Goal: Task Accomplishment & Management: Manage account settings

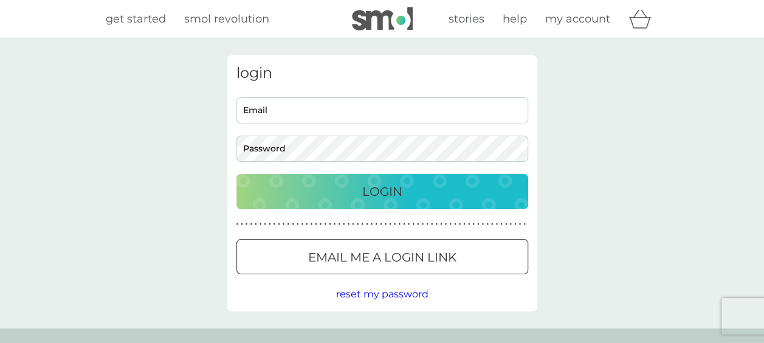
click at [323, 105] on input "Email" at bounding box center [382, 110] width 292 height 26
type input "fallingoutsidenmc@proton.me"
click at [236, 174] on button "Login" at bounding box center [382, 191] width 292 height 35
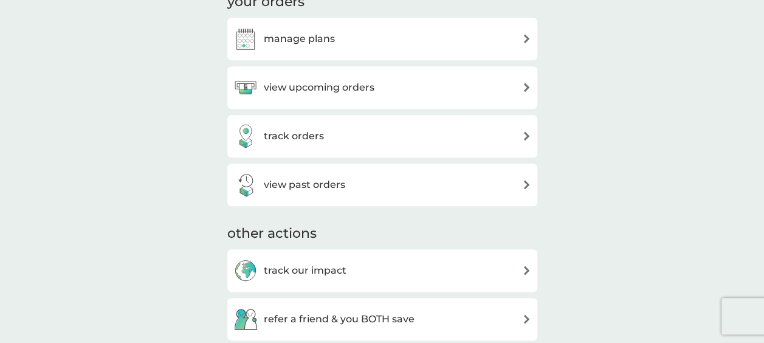
scroll to position [426, 0]
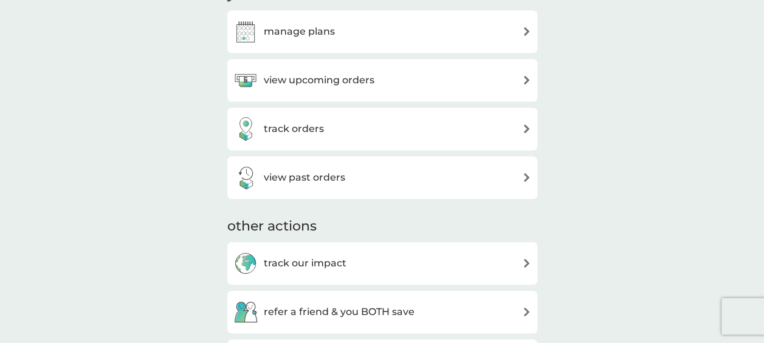
click at [475, 129] on div "track orders" at bounding box center [382, 129] width 298 height 24
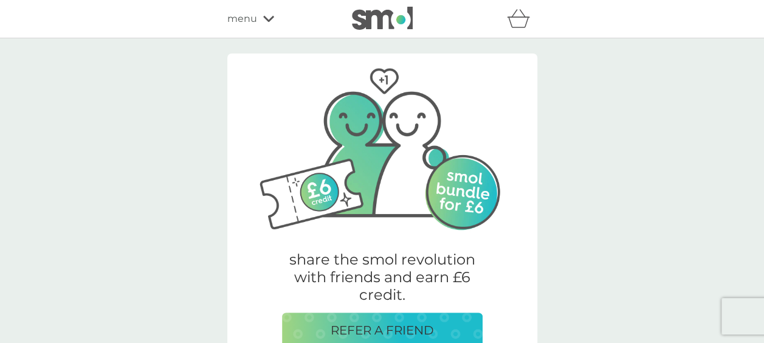
scroll to position [426, 0]
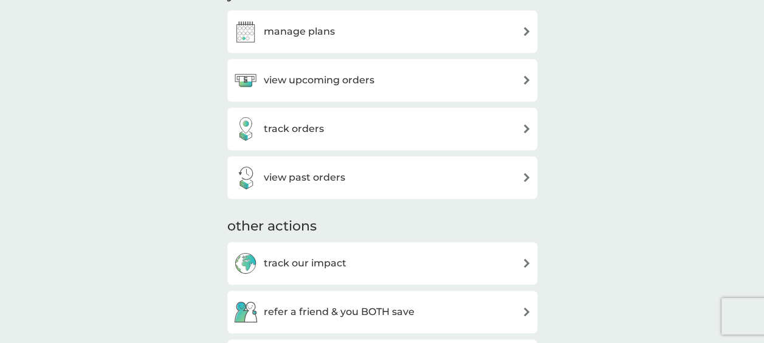
click at [337, 170] on h3 "view past orders" at bounding box center [304, 178] width 81 height 16
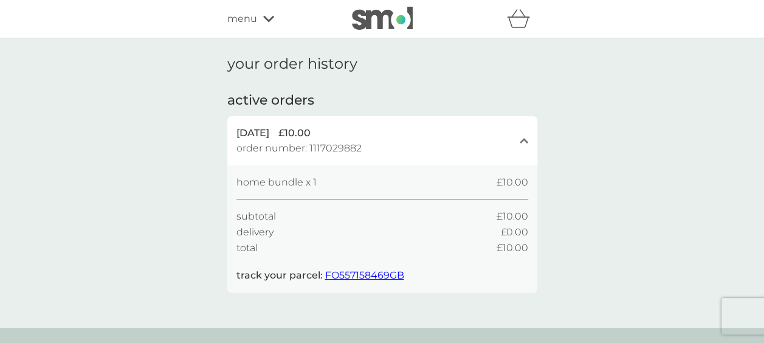
click at [266, 17] on icon at bounding box center [268, 18] width 11 height 7
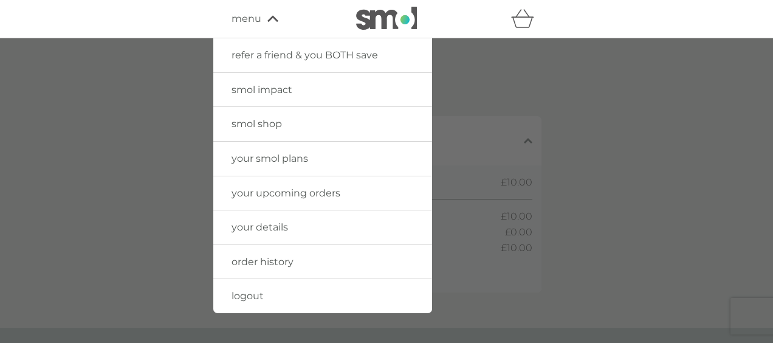
click at [249, 296] on span "logout" at bounding box center [248, 296] width 32 height 12
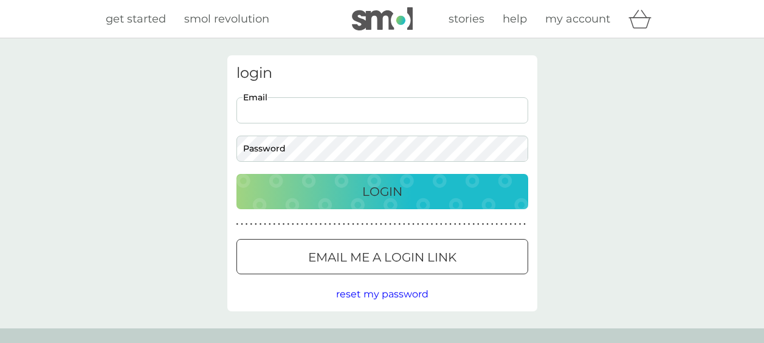
click at [344, 108] on input "Email" at bounding box center [382, 110] width 292 height 26
click at [260, 109] on input "falliongoutside" at bounding box center [382, 110] width 292 height 26
click at [302, 108] on input "fallingoutside" at bounding box center [382, 110] width 292 height 26
type input "fallingoutsidnmc@proton.me"
click at [236, 174] on button "Login" at bounding box center [382, 191] width 292 height 35
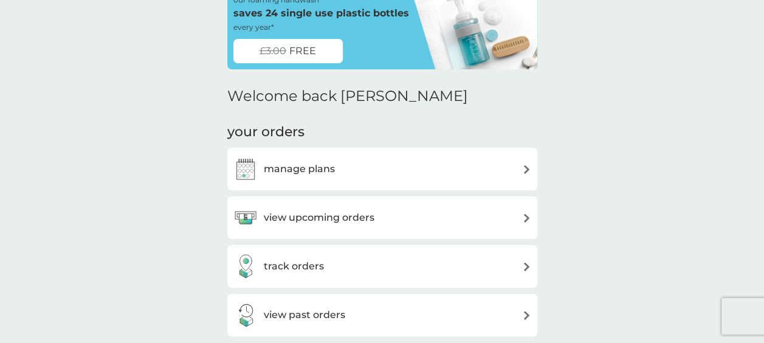
scroll to position [122, 0]
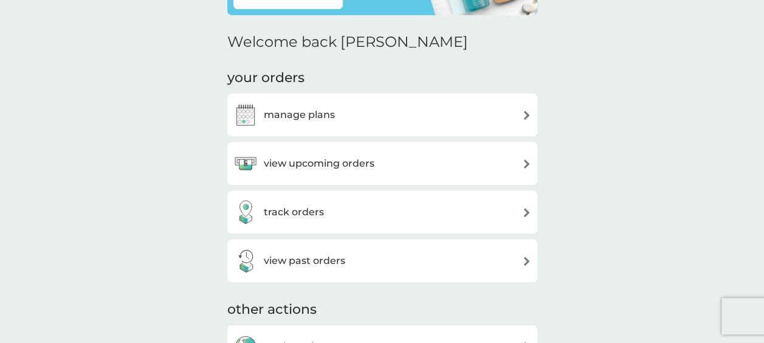
click at [379, 166] on div "view upcoming orders" at bounding box center [382, 163] width 298 height 24
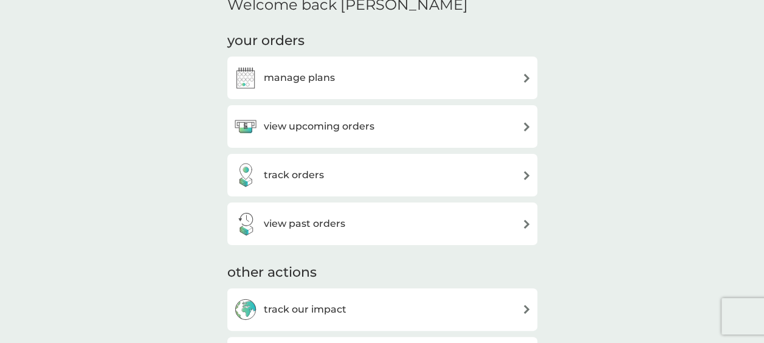
scroll to position [160, 0]
click at [319, 227] on h3 "view past orders" at bounding box center [304, 223] width 81 height 16
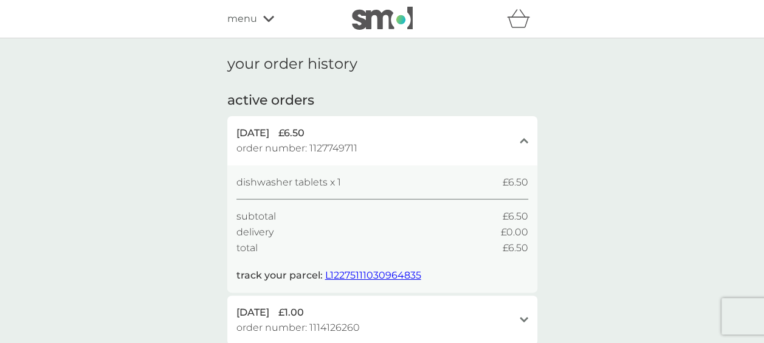
scroll to position [61, 0]
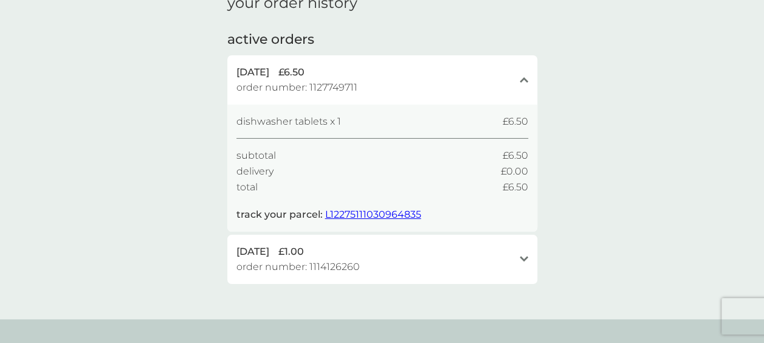
click at [431, 265] on div "23 Sep 2025 £1.00 order number: 1114126260" at bounding box center [374, 259] width 277 height 31
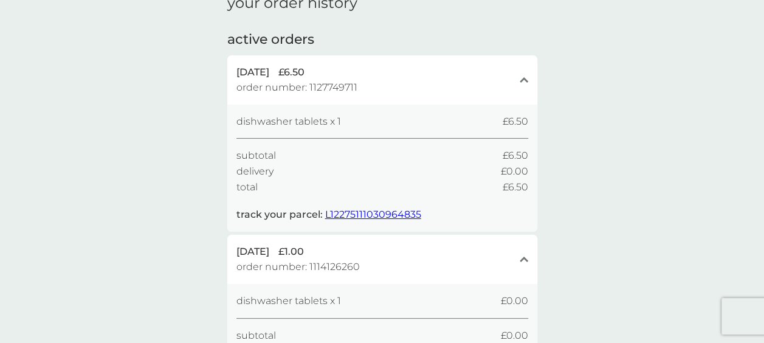
scroll to position [0, 0]
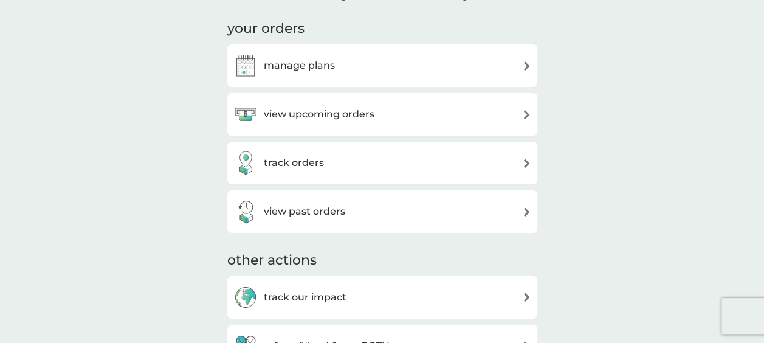
scroll to position [160, 0]
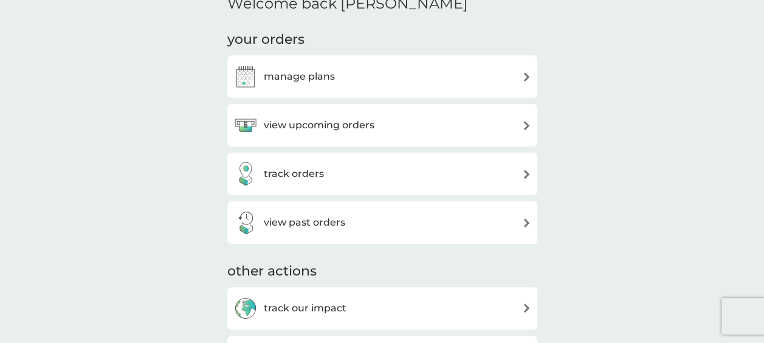
click at [310, 74] on h3 "manage plans" at bounding box center [299, 77] width 71 height 16
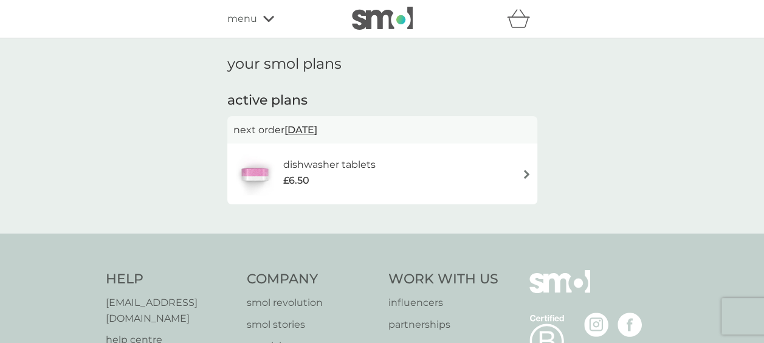
click at [478, 166] on div "dishwasher tablets £6.50" at bounding box center [382, 174] width 298 height 43
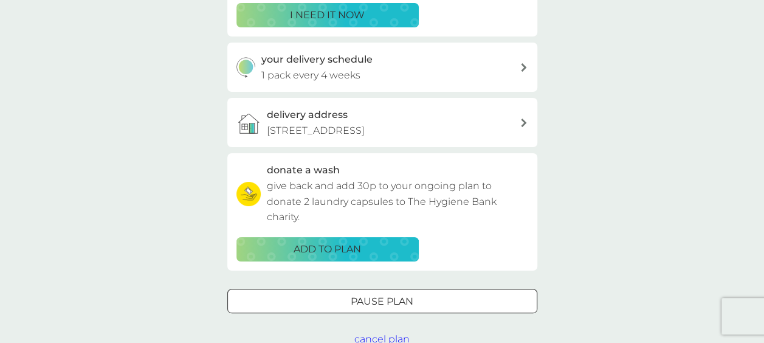
scroll to position [304, 0]
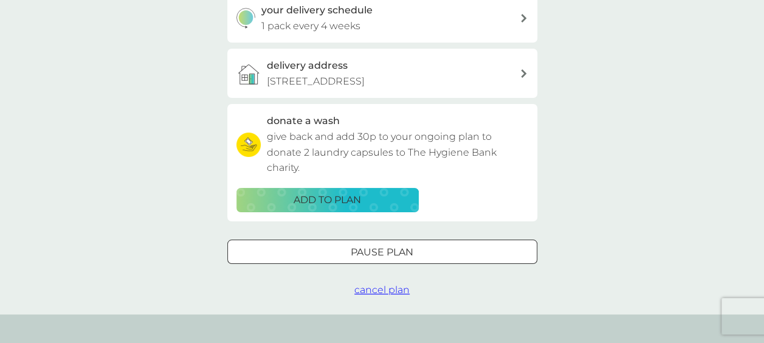
click at [379, 286] on span "cancel plan" at bounding box center [381, 290] width 55 height 12
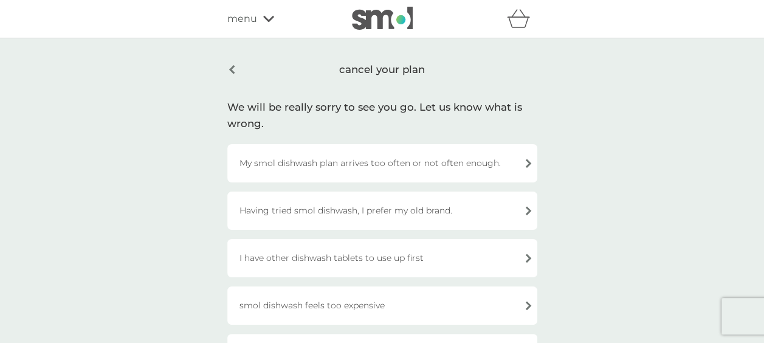
scroll to position [61, 0]
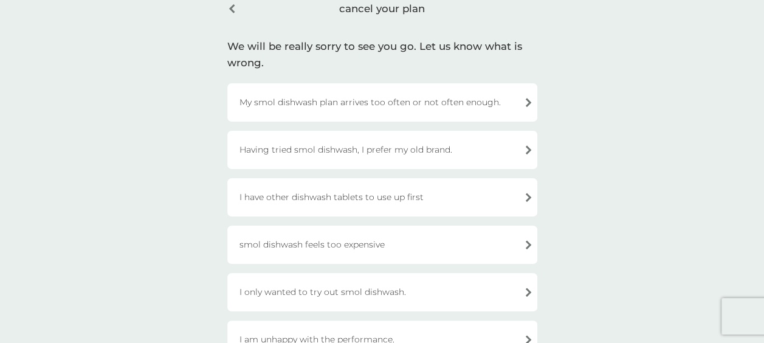
click at [361, 102] on div "My smol dishwash plan arrives too often or not often enough." at bounding box center [382, 102] width 310 height 38
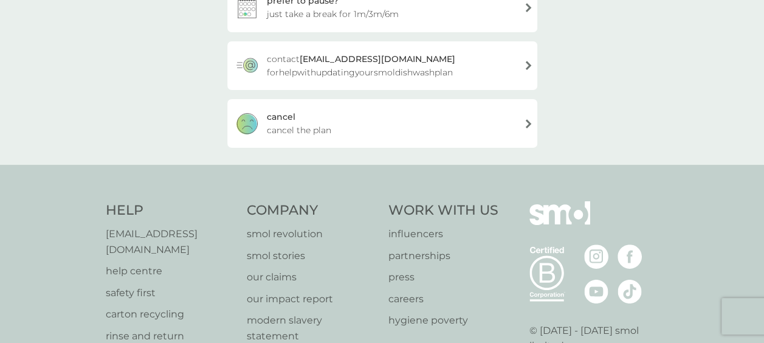
scroll to position [304, 0]
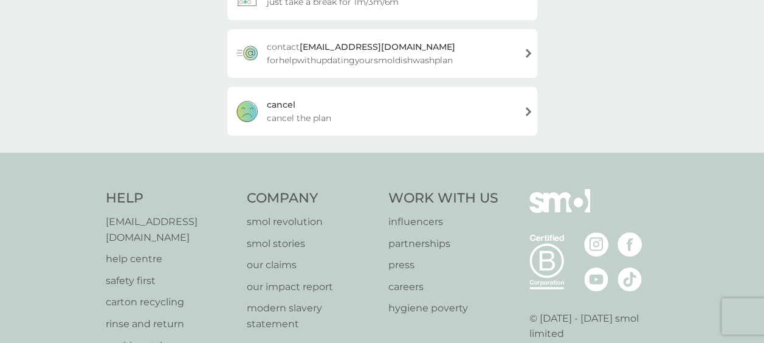
click at [306, 106] on div "cancel cancel the plan" at bounding box center [382, 111] width 310 height 49
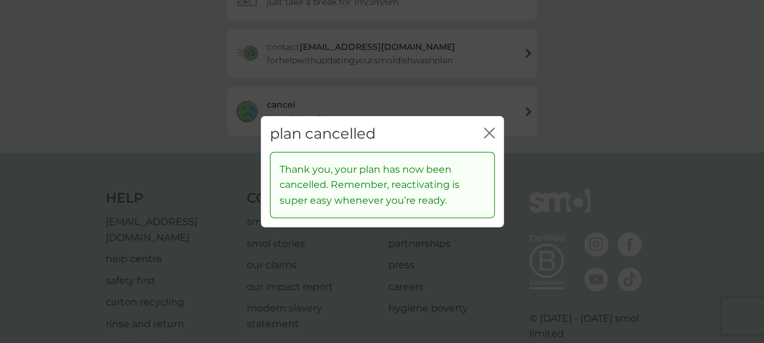
click at [486, 131] on icon "close" at bounding box center [489, 133] width 11 height 11
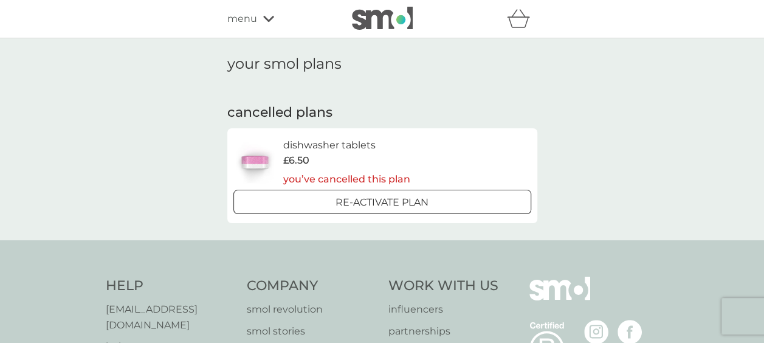
click at [265, 15] on icon at bounding box center [268, 18] width 11 height 7
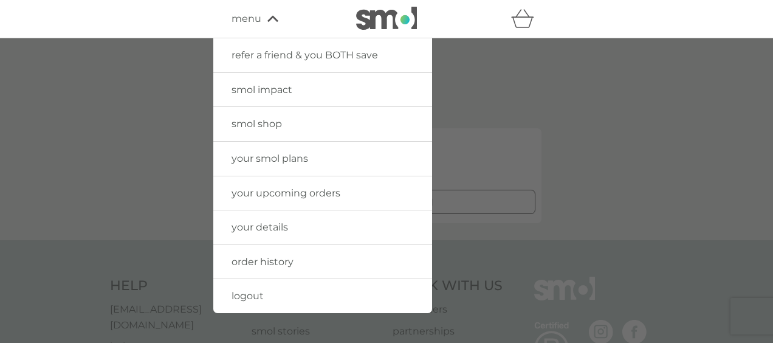
click at [242, 291] on span "logout" at bounding box center [248, 296] width 32 height 12
